Goal: Find specific page/section: Find specific page/section

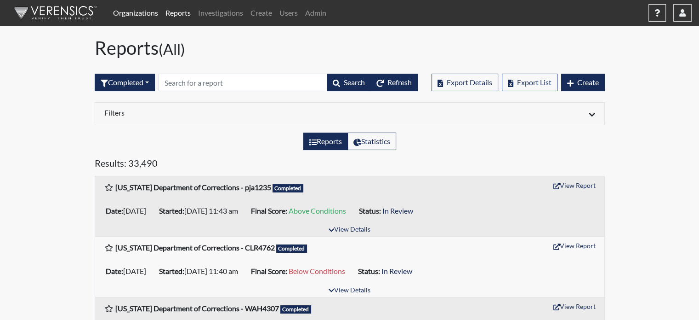
click at [409, 86] on span "Refresh" at bounding box center [400, 82] width 24 height 9
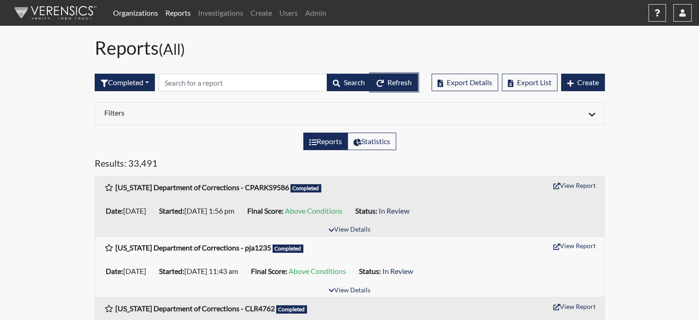
click at [407, 77] on button "Refresh" at bounding box center [394, 82] width 47 height 17
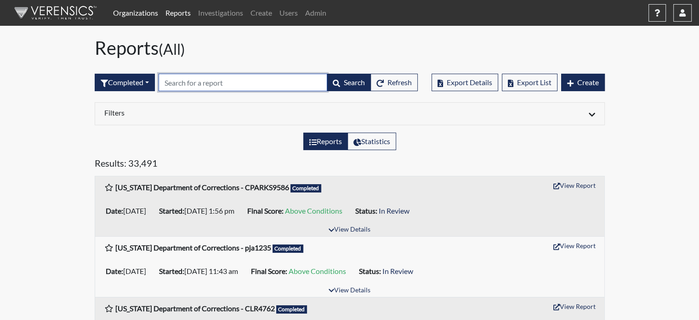
click at [255, 80] on input "text" at bounding box center [243, 82] width 169 height 17
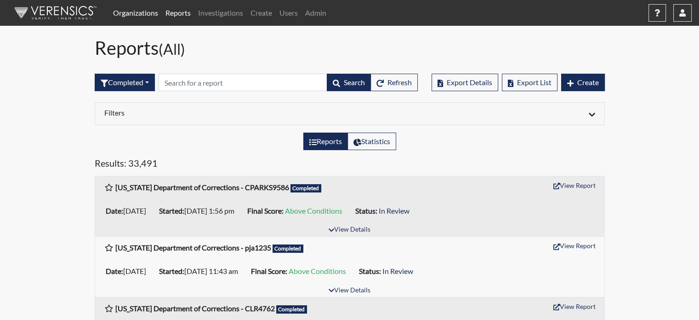
click at [263, 60] on div "Reports (All)" at bounding box center [350, 50] width 524 height 26
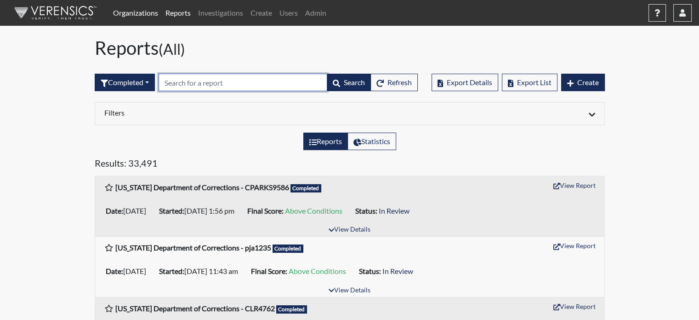
click at [260, 74] on input "text" at bounding box center [243, 82] width 169 height 17
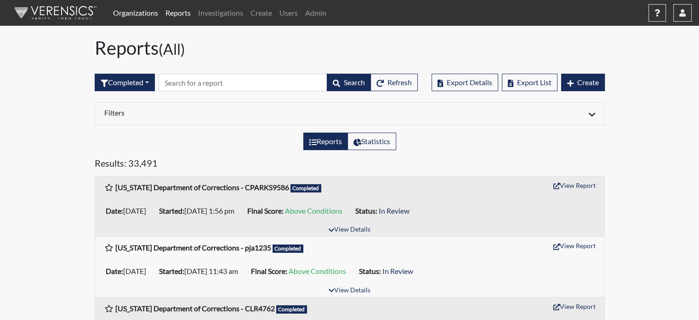
click at [261, 61] on div "Reports (All)" at bounding box center [350, 50] width 524 height 26
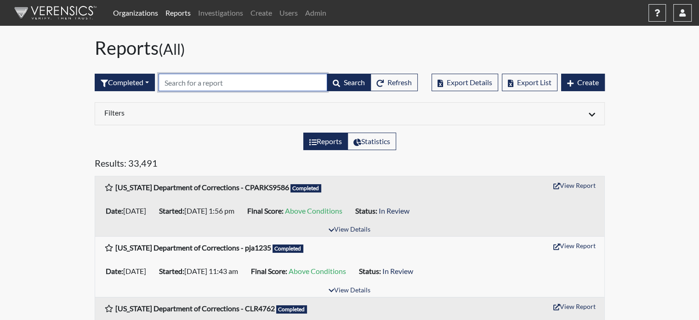
click at [256, 77] on input "text" at bounding box center [243, 82] width 169 height 17
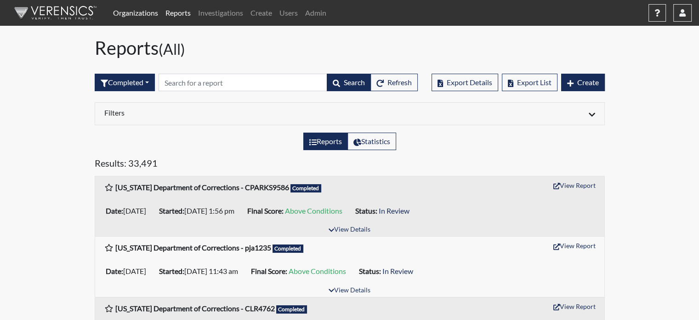
click at [258, 64] on div "Completed All Created Sent by email In Progress Declined Completed Search Refre…" at bounding box center [256, 83] width 323 height 40
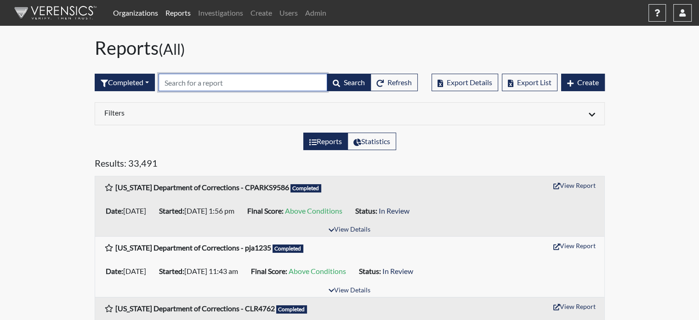
click at [253, 81] on input "text" at bounding box center [243, 82] width 169 height 17
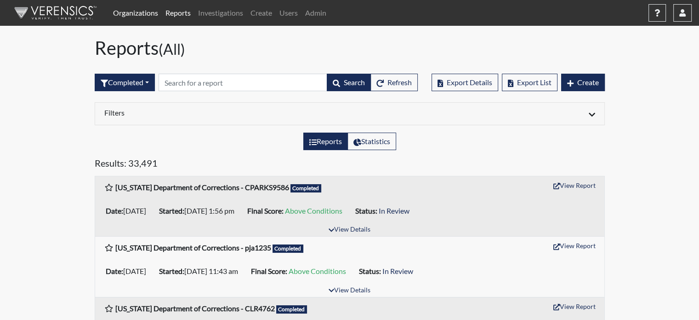
click at [258, 66] on div "Completed All Created Sent by email In Progress Declined Completed Search Refre…" at bounding box center [256, 83] width 323 height 40
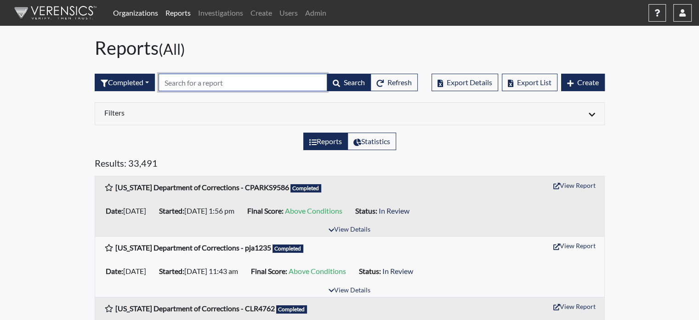
click at [254, 83] on input "text" at bounding box center [243, 82] width 169 height 17
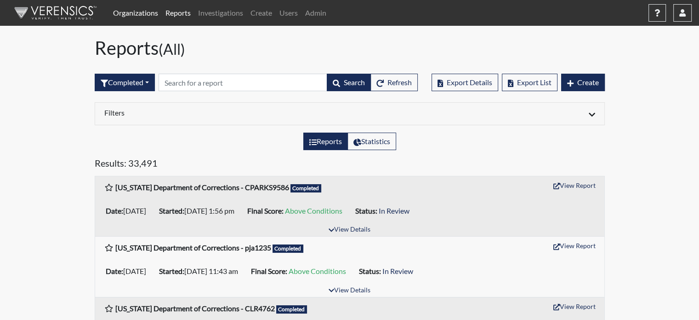
click at [258, 64] on div "Completed All Created Sent by email In Progress Declined Completed Search Refre…" at bounding box center [256, 83] width 323 height 40
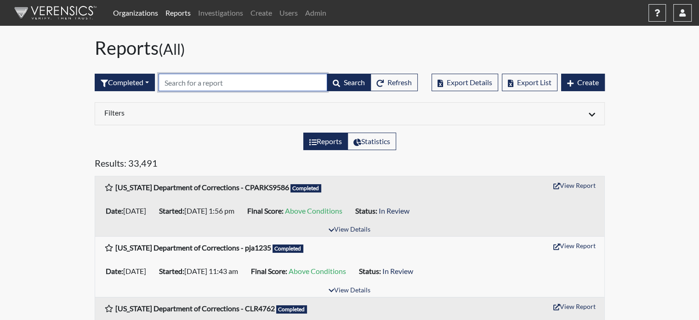
click at [258, 80] on input "text" at bounding box center [243, 82] width 169 height 17
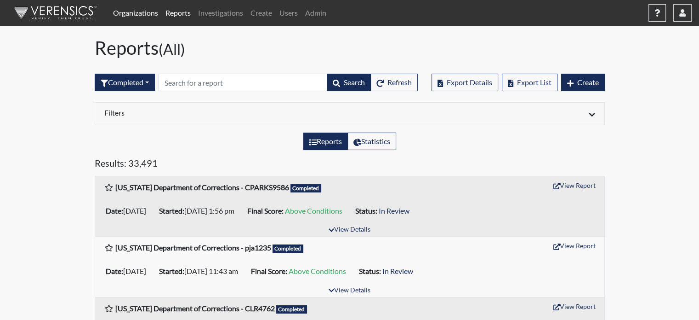
click at [261, 65] on div "Completed All Created Sent by email In Progress Declined Completed Search Refre…" at bounding box center [256, 83] width 323 height 40
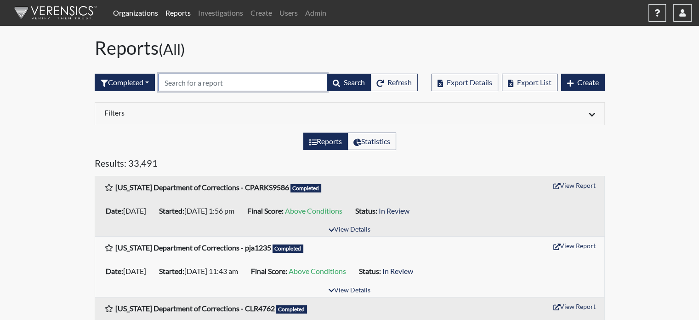
click at [256, 80] on input "text" at bounding box center [243, 82] width 169 height 17
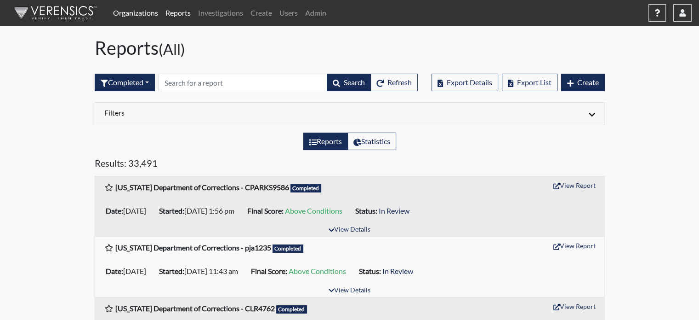
click at [258, 63] on div "Completed All Created Sent by email In Progress Declined Completed Search Refre…" at bounding box center [256, 83] width 323 height 40
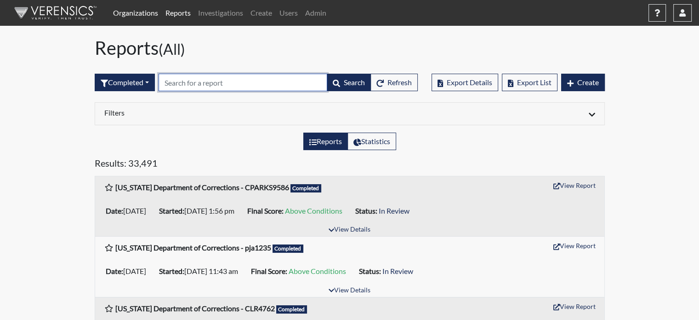
click at [258, 81] on input "text" at bounding box center [243, 82] width 169 height 17
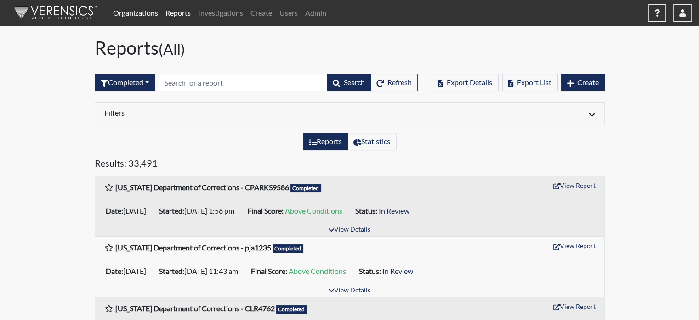
click at [253, 58] on h1 "Reports (All)" at bounding box center [350, 48] width 510 height 22
drag, startPoint x: 185, startPoint y: 50, endPoint x: 171, endPoint y: 47, distance: 14.4
click at [171, 47] on small "(All)" at bounding box center [172, 49] width 27 height 18
click at [195, 49] on h1 "Reports (All)" at bounding box center [350, 48] width 510 height 22
drag, startPoint x: 157, startPoint y: 49, endPoint x: 92, endPoint y: 40, distance: 65.5
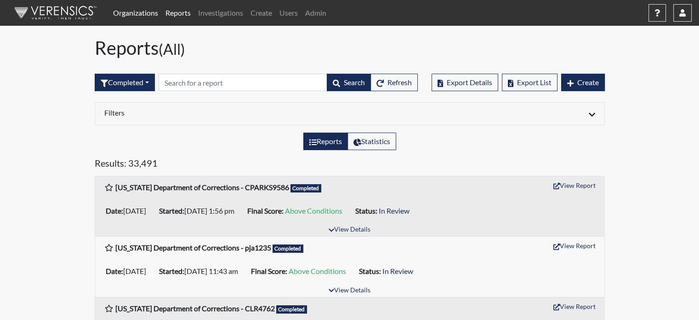
click at [92, 40] on div "Reports (All)" at bounding box center [350, 50] width 524 height 26
click at [128, 47] on h1 "Reports (All)" at bounding box center [350, 48] width 510 height 22
drag, startPoint x: 164, startPoint y: 52, endPoint x: 190, endPoint y: 55, distance: 26.4
click at [190, 55] on h1 "Reports (All)" at bounding box center [350, 48] width 510 height 22
click at [194, 56] on h1 "Reports (All)" at bounding box center [350, 48] width 510 height 22
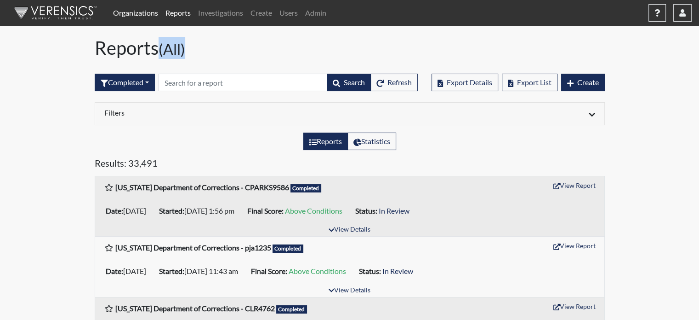
drag, startPoint x: 190, startPoint y: 54, endPoint x: 164, endPoint y: 53, distance: 26.2
click at [164, 53] on h1 "Reports (All)" at bounding box center [350, 48] width 510 height 22
click at [160, 49] on h1 "Reports (All)" at bounding box center [350, 48] width 510 height 22
drag, startPoint x: 159, startPoint y: 49, endPoint x: 94, endPoint y: 44, distance: 64.6
click at [95, 44] on h1 "Reports (All)" at bounding box center [350, 48] width 510 height 22
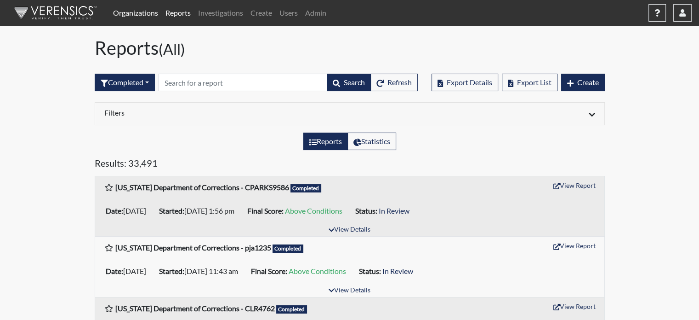
click at [177, 49] on small "(All)" at bounding box center [172, 49] width 27 height 18
drag, startPoint x: 184, startPoint y: 49, endPoint x: 170, endPoint y: 51, distance: 14.4
click at [170, 51] on small "(All)" at bounding box center [172, 49] width 27 height 18
click at [160, 49] on h1 "Reports (All)" at bounding box center [350, 48] width 510 height 22
click at [193, 52] on h1 "Reports (All)" at bounding box center [350, 48] width 510 height 22
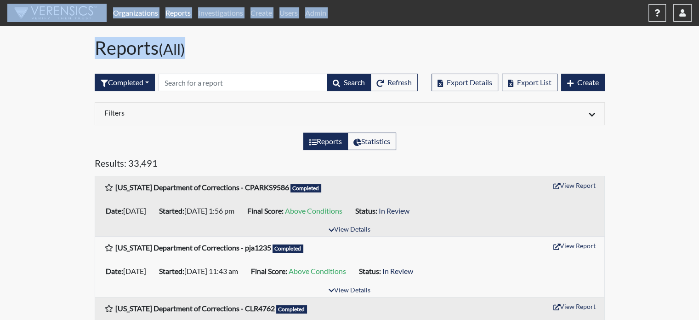
drag, startPoint x: 190, startPoint y: 50, endPoint x: 94, endPoint y: 34, distance: 97.8
click at [195, 55] on h1 "Reports (All)" at bounding box center [350, 48] width 510 height 22
